Goal: Information Seeking & Learning: Learn about a topic

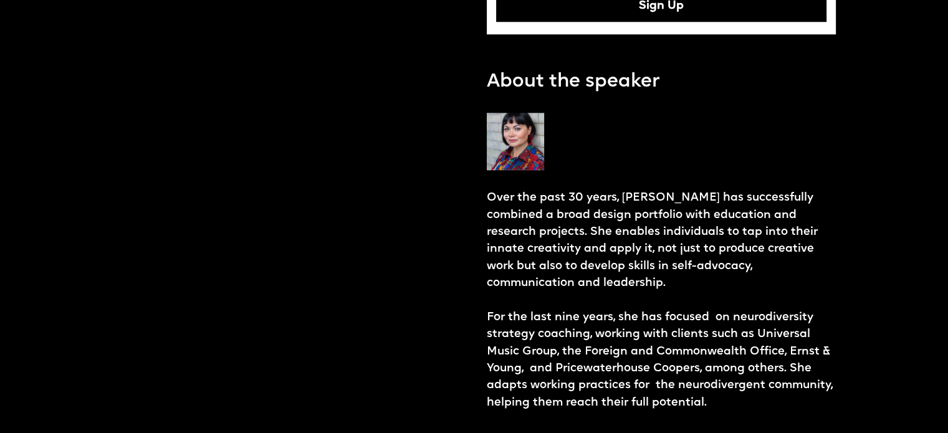
scroll to position [1170, 0]
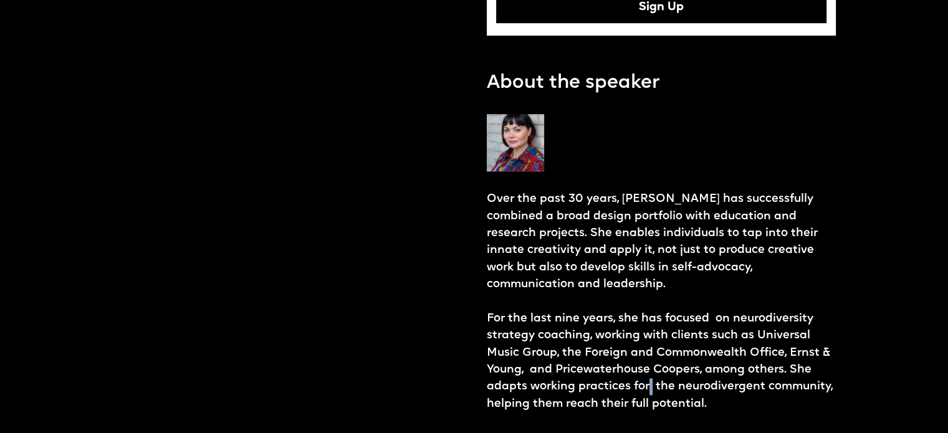
click at [652, 381] on p "Over the past 30 years, Emma has successfully combined a broad design portfolio…" at bounding box center [662, 302] width 350 height 222
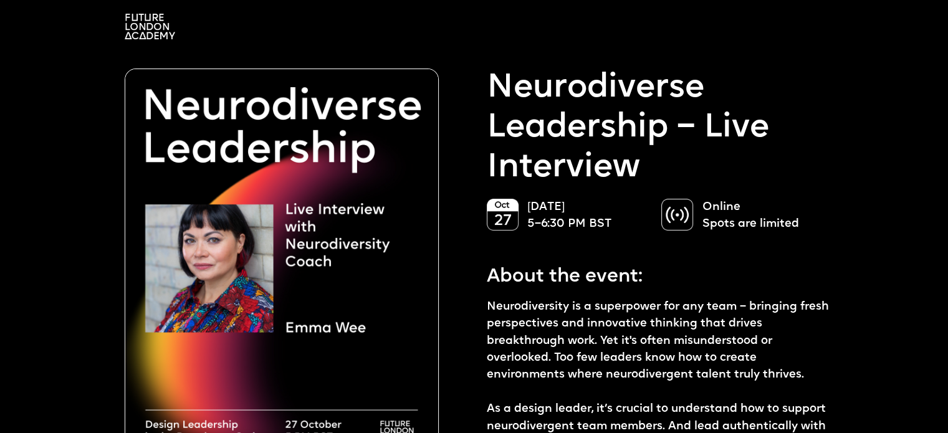
scroll to position [0, 0]
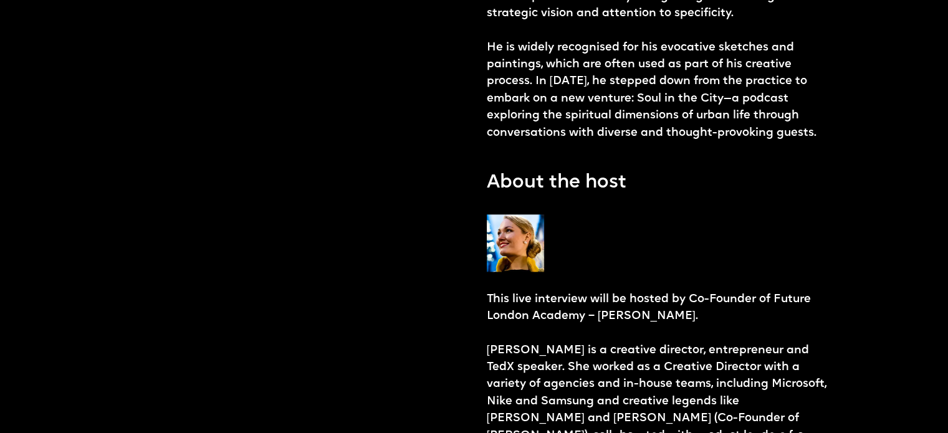
scroll to position [1537, 0]
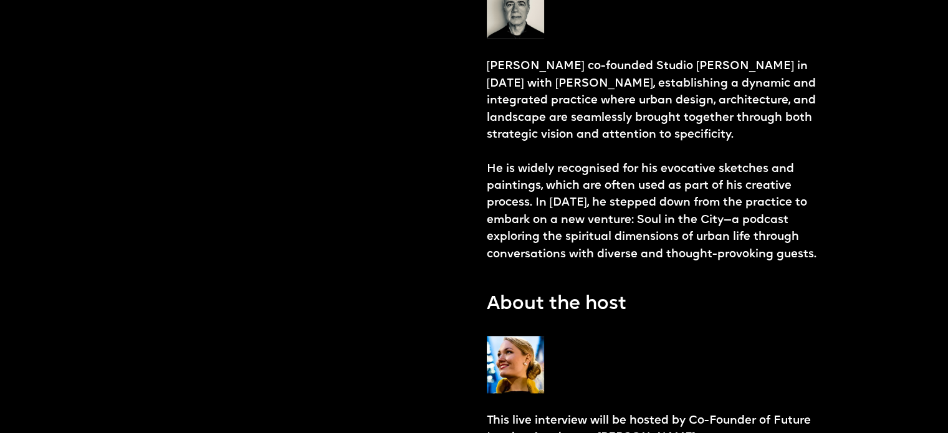
scroll to position [1414, 0]
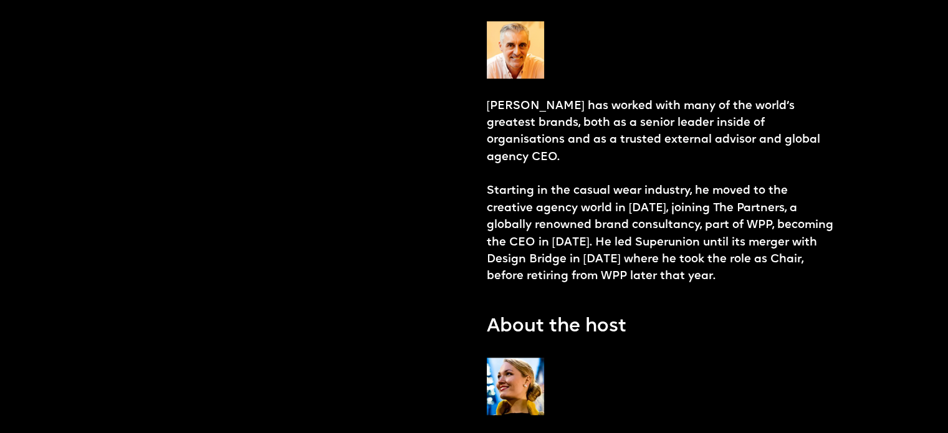
scroll to position [1243, 0]
